Goal: Download file/media

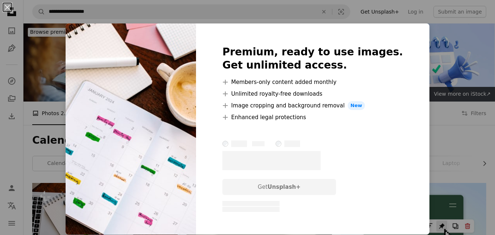
scroll to position [196, 0]
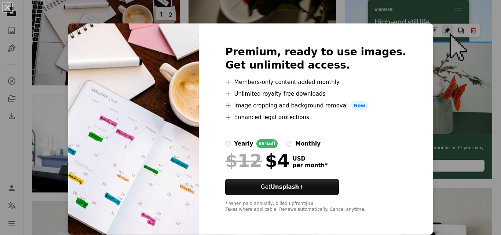
click at [318, 12] on div "An X shape Premium, ready to use images. Get unlimited access. A plus sign Memb…" at bounding box center [250, 117] width 501 height 235
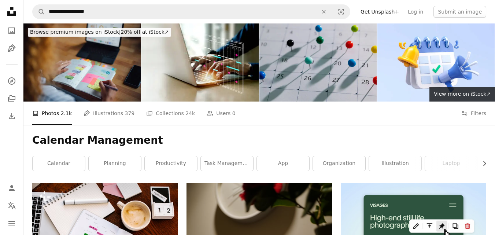
click at [351, 80] on img at bounding box center [318, 62] width 117 height 78
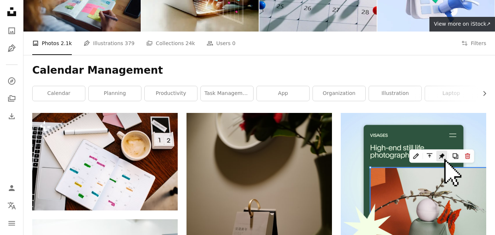
scroll to position [70, 0]
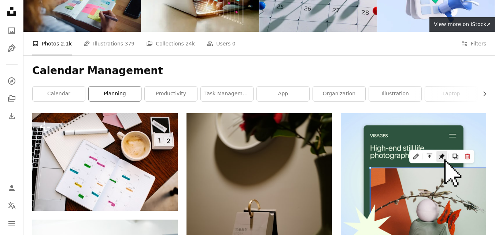
click at [99, 94] on link "planning" at bounding box center [115, 94] width 52 height 15
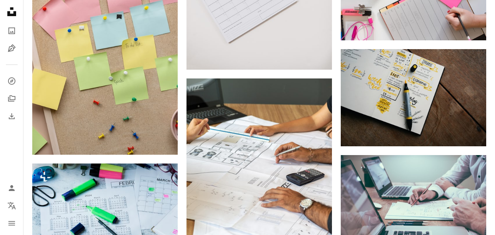
scroll to position [439, 0]
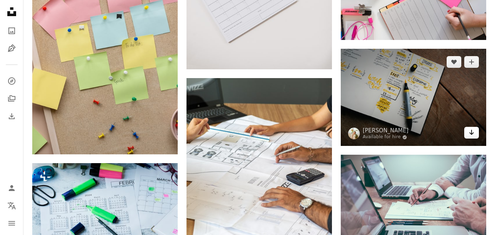
click at [475, 136] on link "Arrow pointing down" at bounding box center [471, 133] width 15 height 12
